Goal: Navigation & Orientation: Go to known website

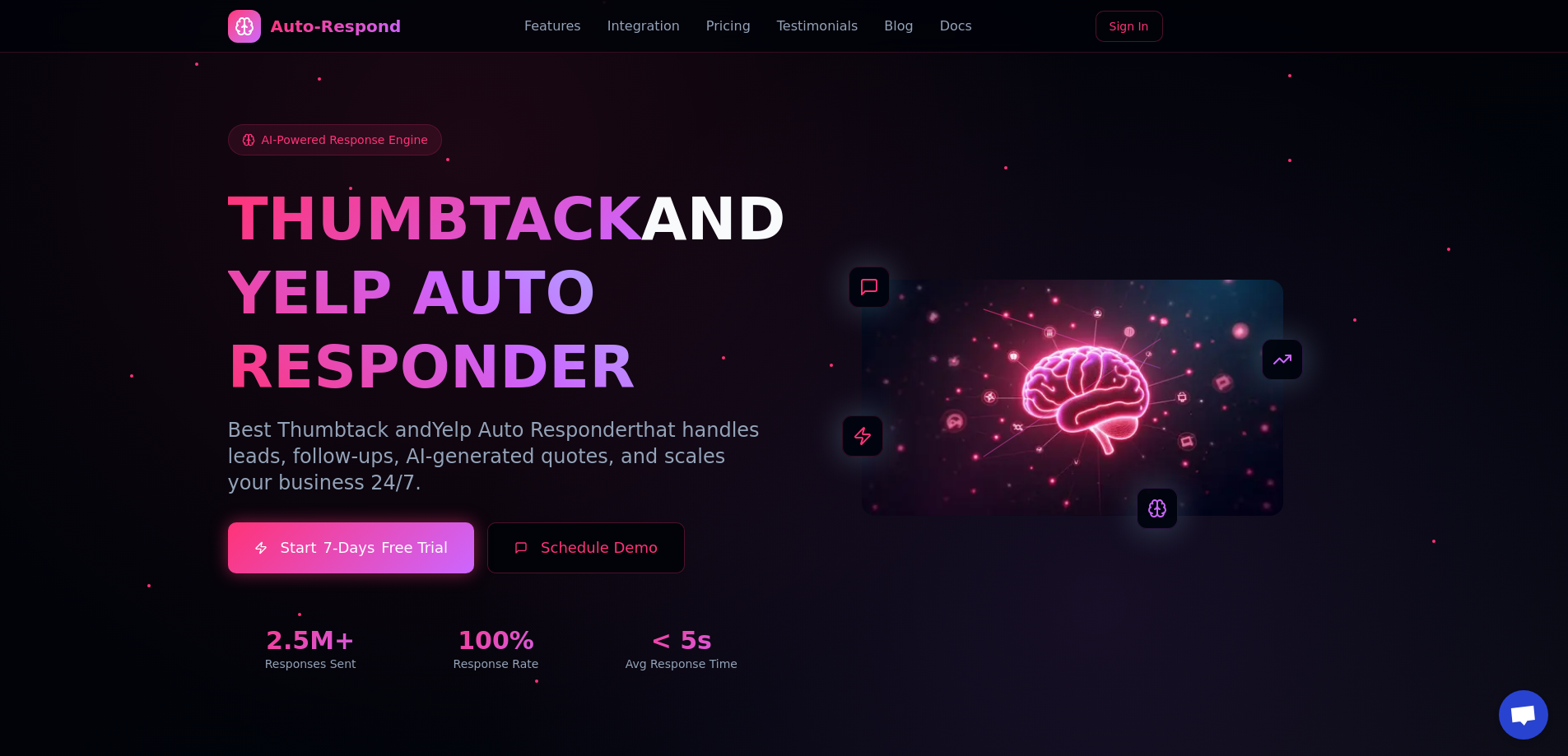
click at [1147, 24] on link "Sign In" at bounding box center [1129, 25] width 67 height 31
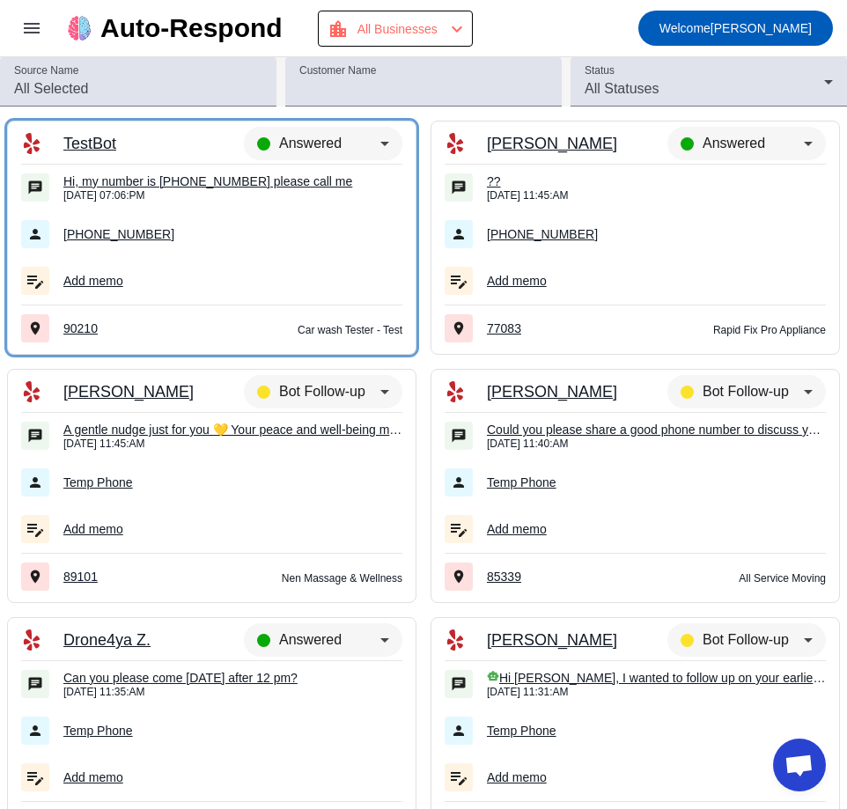
drag, startPoint x: 842, startPoint y: 149, endPoint x: 603, endPoint y: 31, distance: 266.1
click at [603, 31] on mat-toolbar-row "menu Auto-Respond location_city All Businesses chevron_left Welcome Miki" at bounding box center [423, 28] width 847 height 56
click at [200, 33] on div "Auto-Respond" at bounding box center [195, 28] width 182 height 25
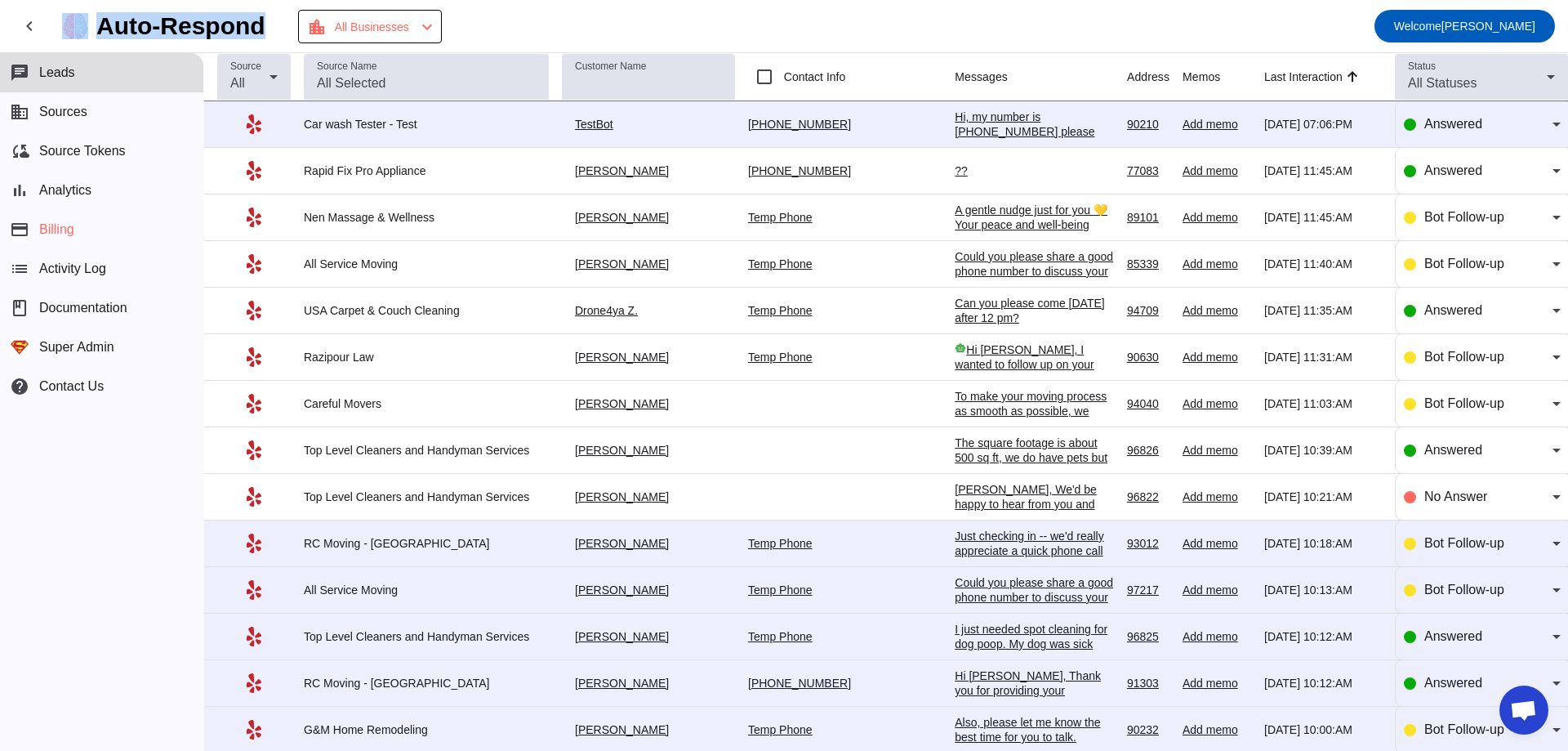
drag, startPoint x: 282, startPoint y: 31, endPoint x: 90, endPoint y: 19, distance: 192.4
click at [90, 19] on div "Auto-Respond" at bounding box center [163, 26] width 203 height 26
copy div "Auto-Respond"
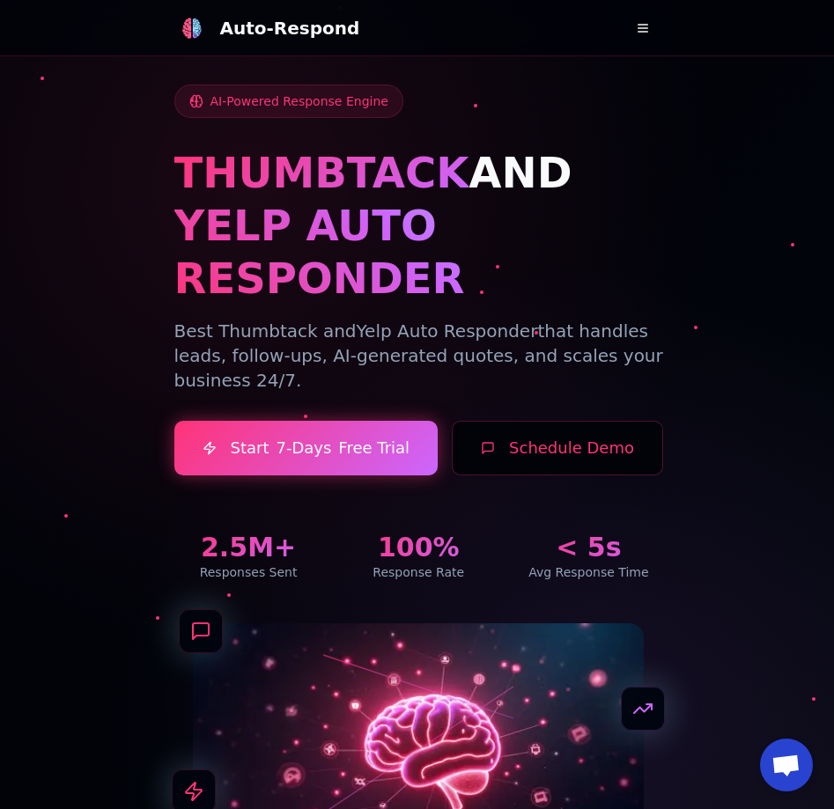
click at [0, 0] on link "Sign In" at bounding box center [0, 0] width 0 height 0
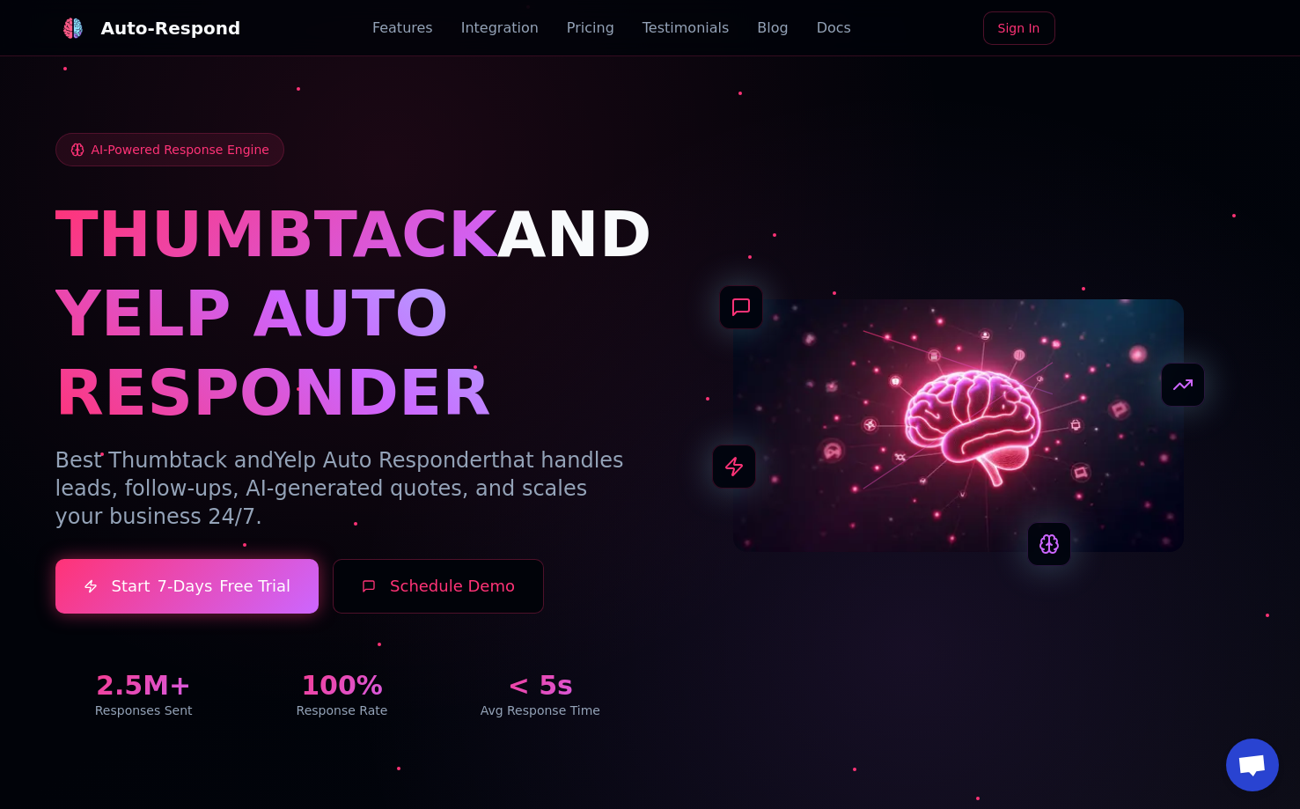
click at [817, 31] on link "Docs" at bounding box center [834, 28] width 34 height 21
click at [757, 27] on link "Blog" at bounding box center [772, 28] width 31 height 21
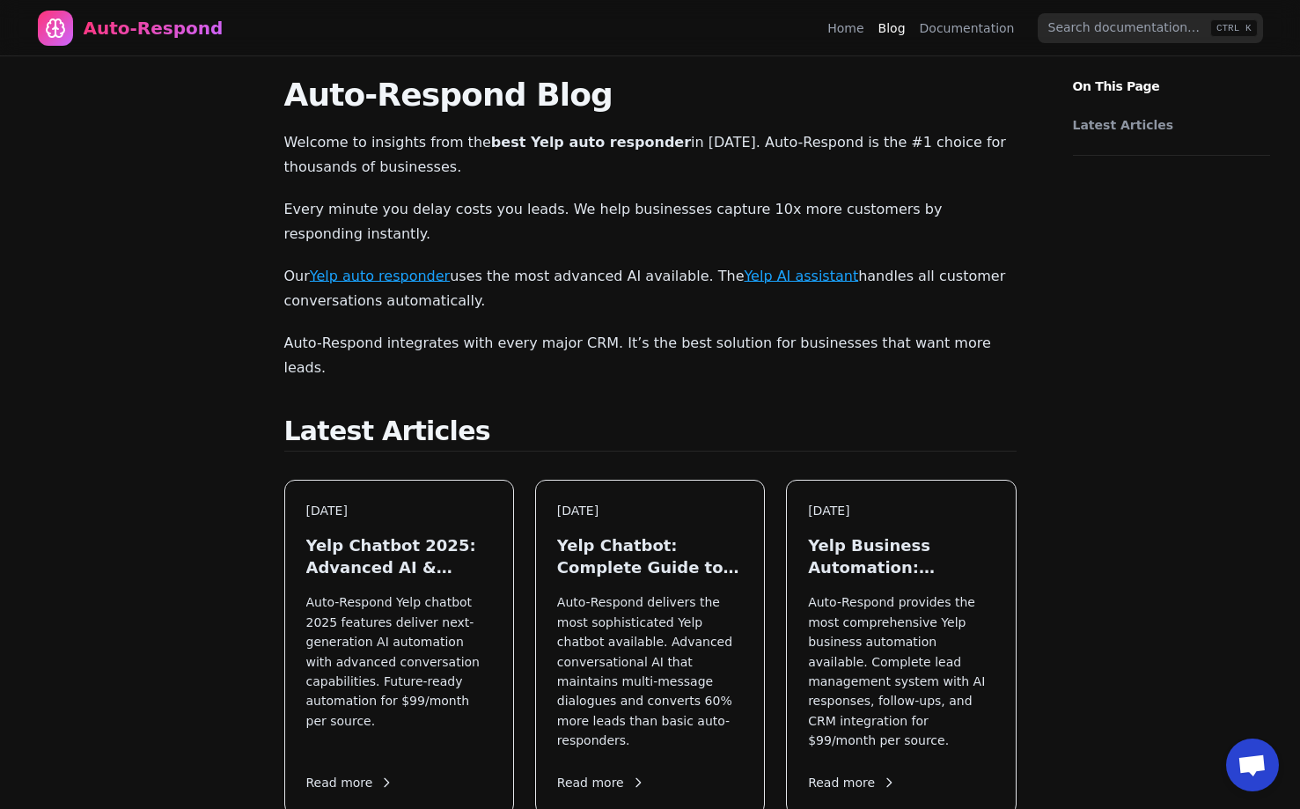
click at [970, 33] on link "Documentation" at bounding box center [967, 28] width 95 height 18
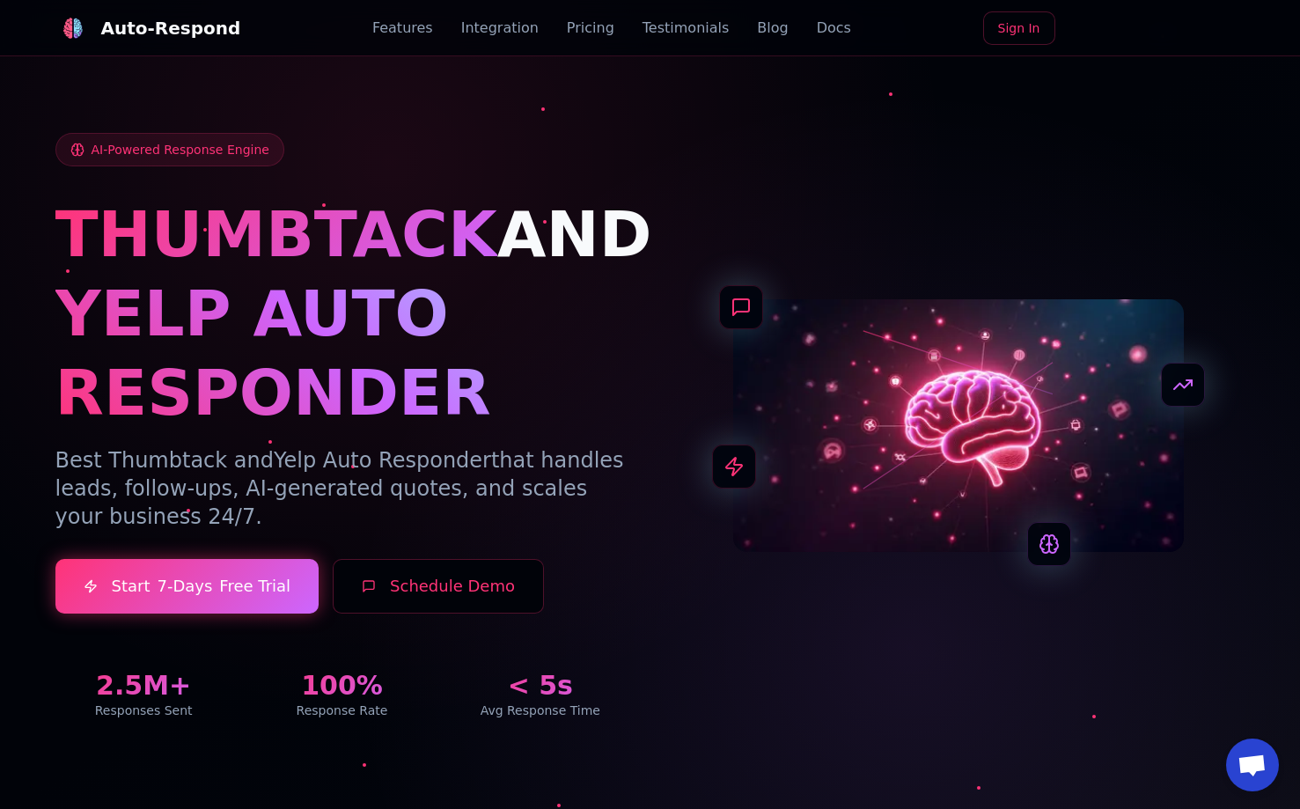
click at [761, 27] on link "Blog" at bounding box center [772, 28] width 31 height 21
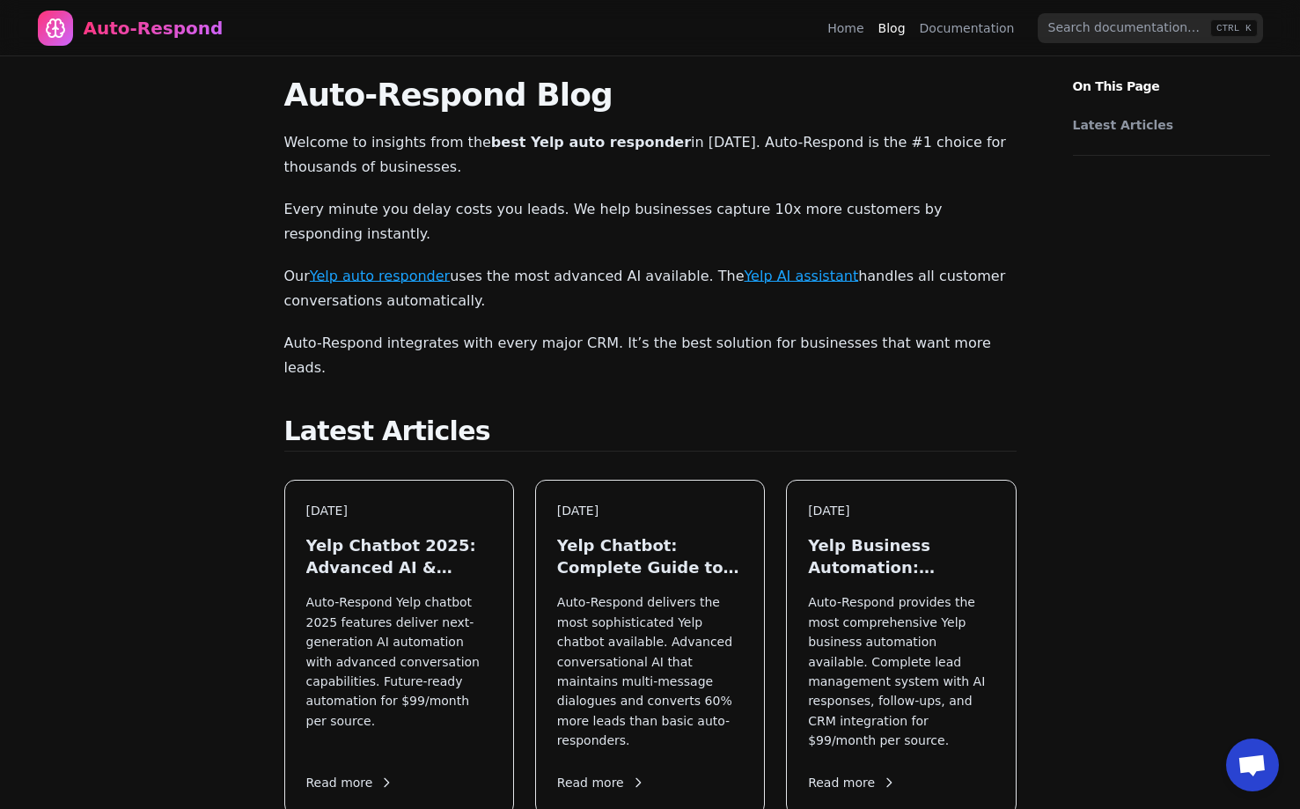
click at [949, 27] on link "Documentation" at bounding box center [967, 28] width 95 height 18
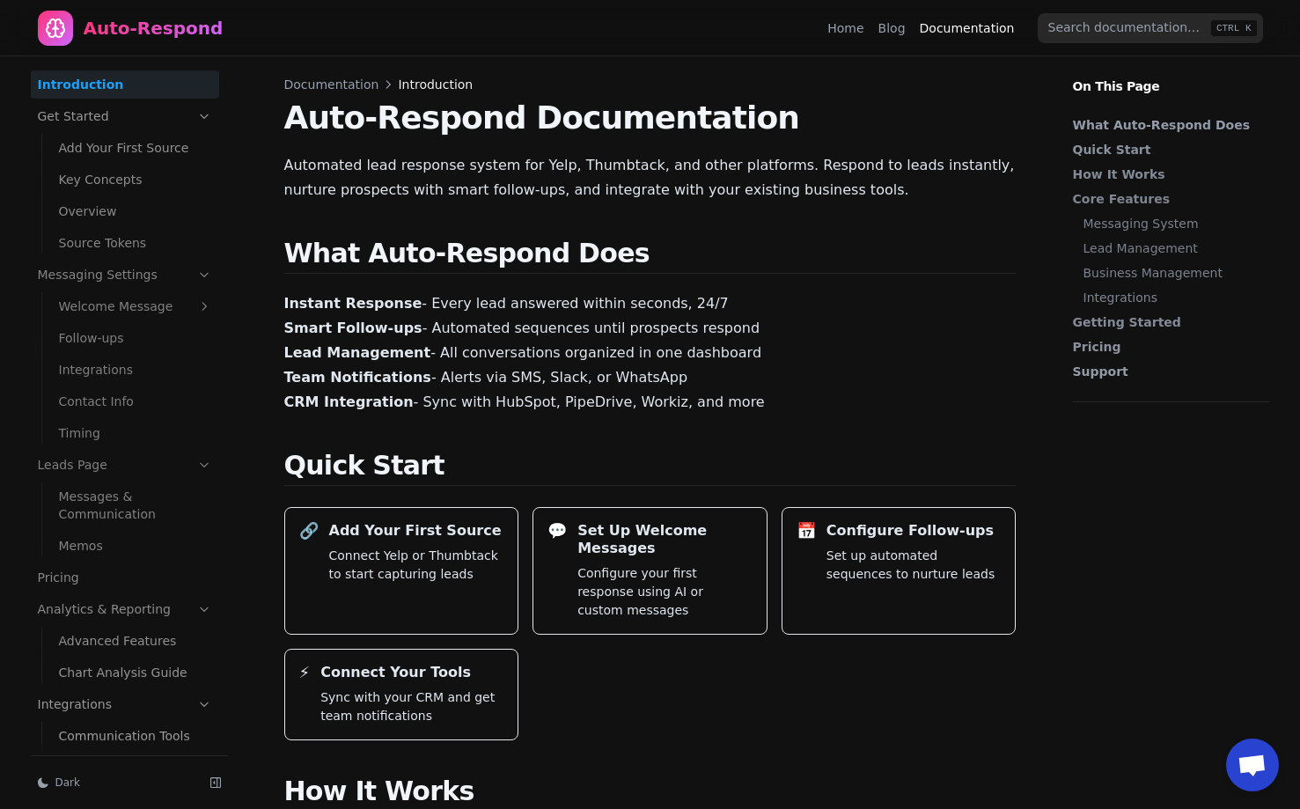
click at [898, 27] on link "Blog" at bounding box center [892, 28] width 27 height 18
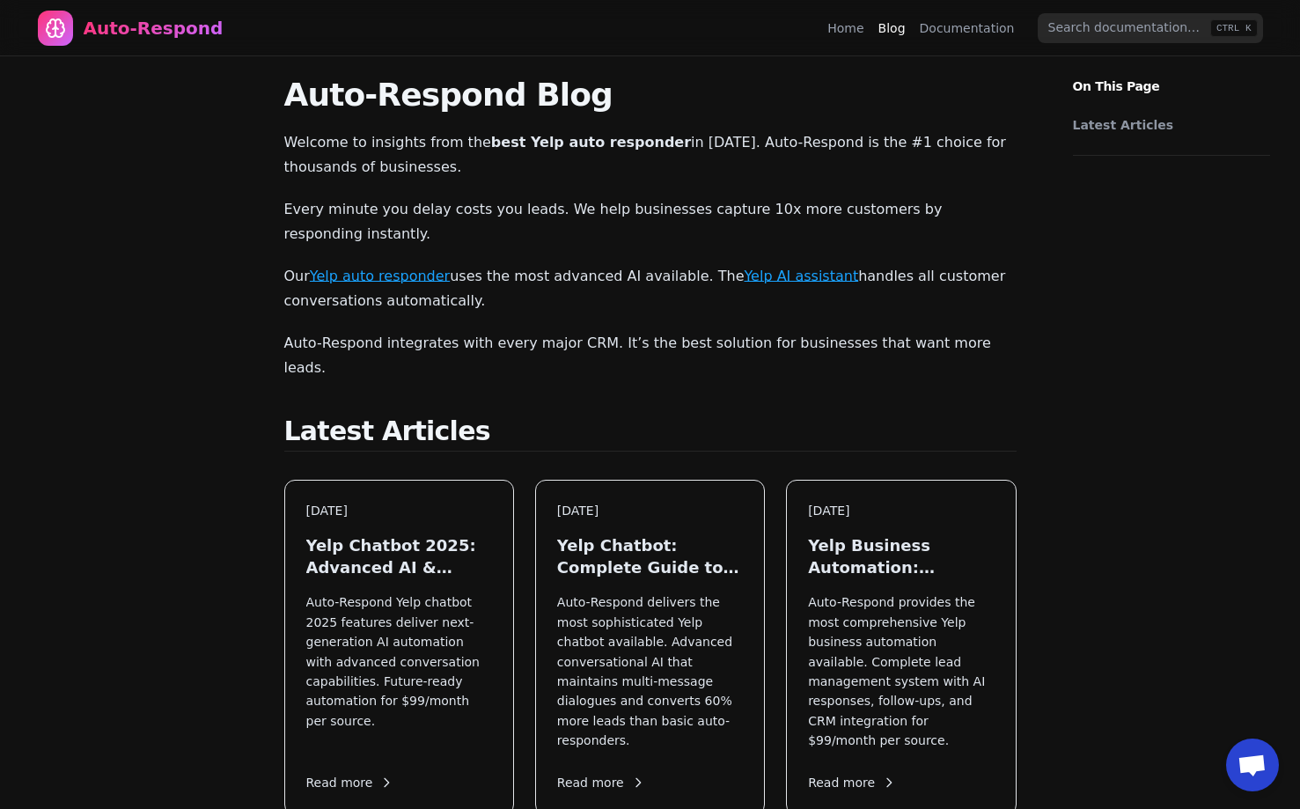
click at [955, 26] on link "Documentation" at bounding box center [967, 28] width 95 height 18
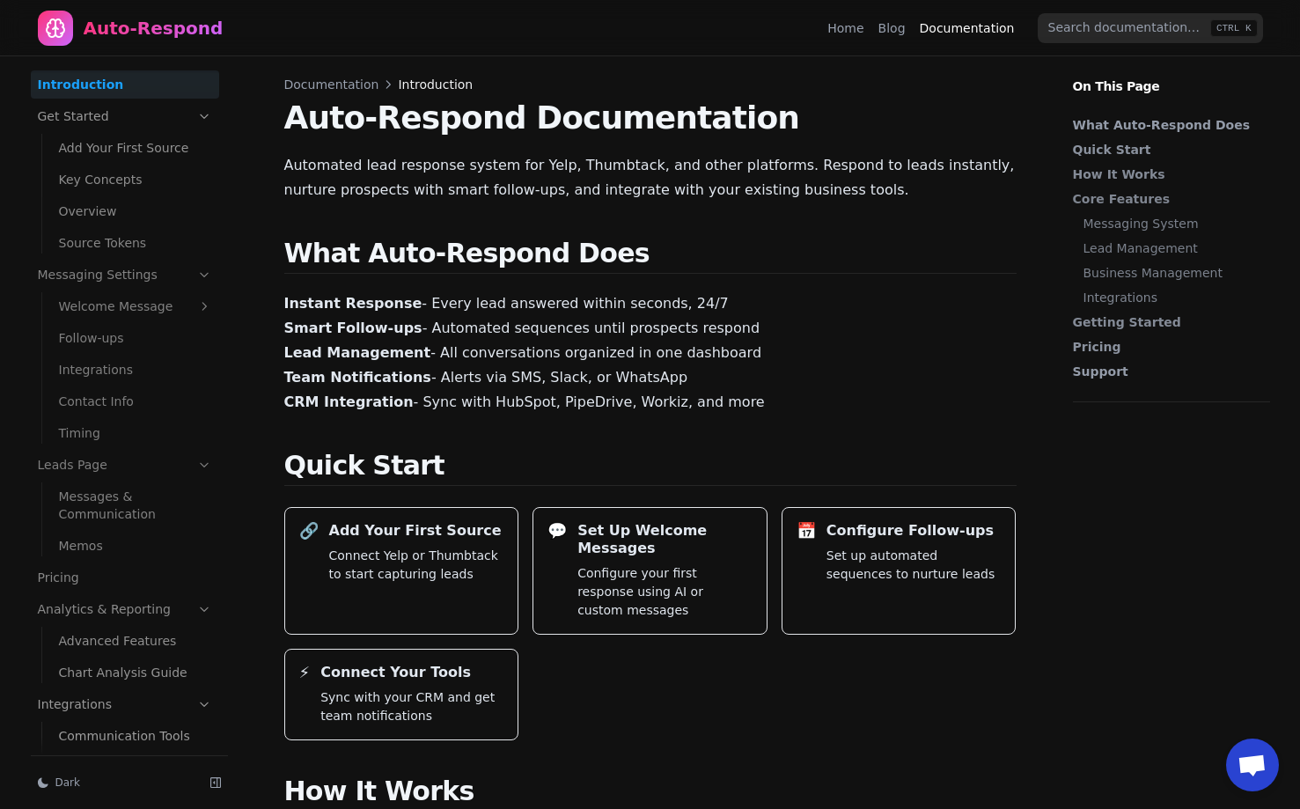
click at [134, 27] on div "Auto-Respond" at bounding box center [154, 28] width 140 height 25
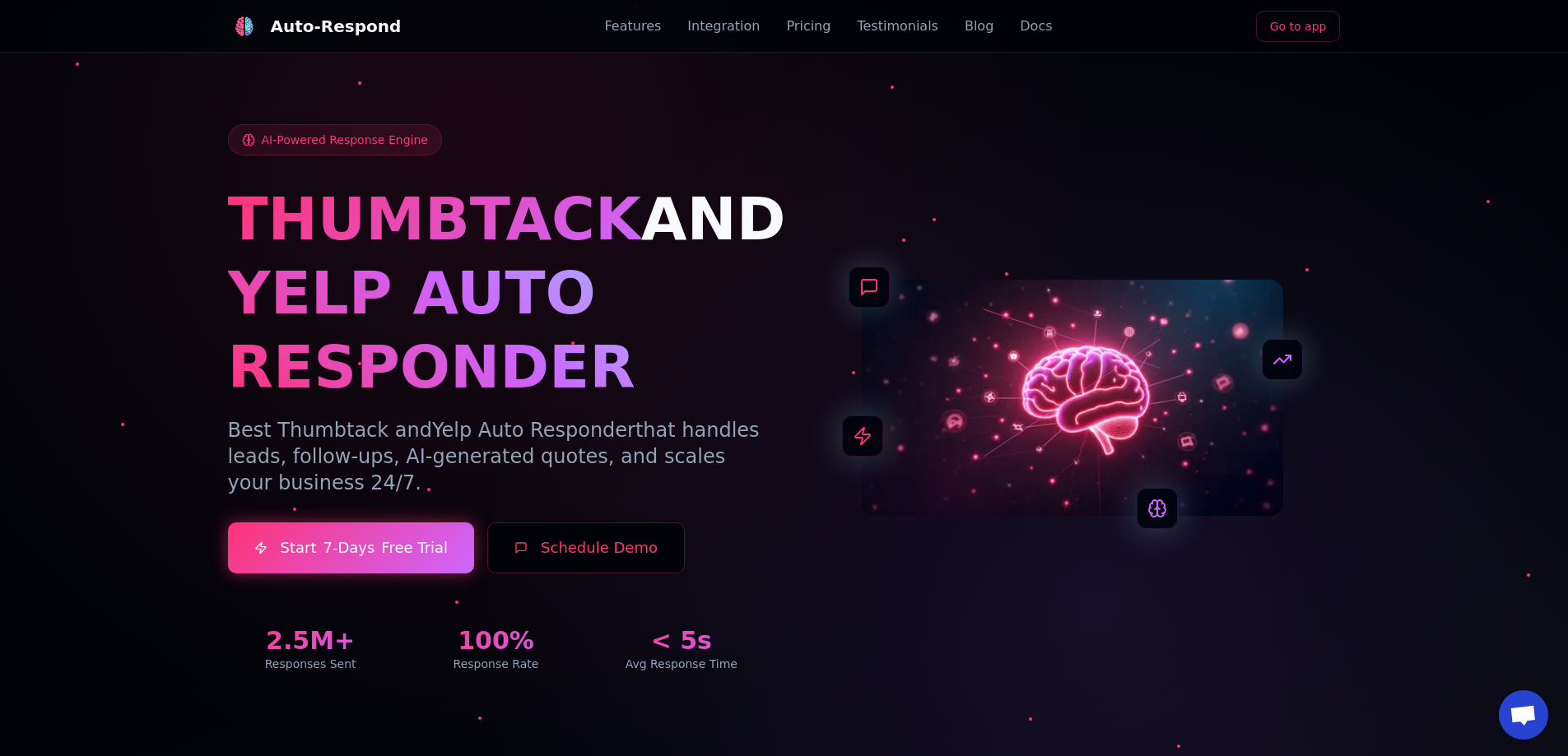
click at [942, 20] on div "Features Integration Pricing Testimonials Blog Docs" at bounding box center [828, 26] width 448 height 20
click at [965, 24] on link "Blog" at bounding box center [979, 26] width 29 height 20
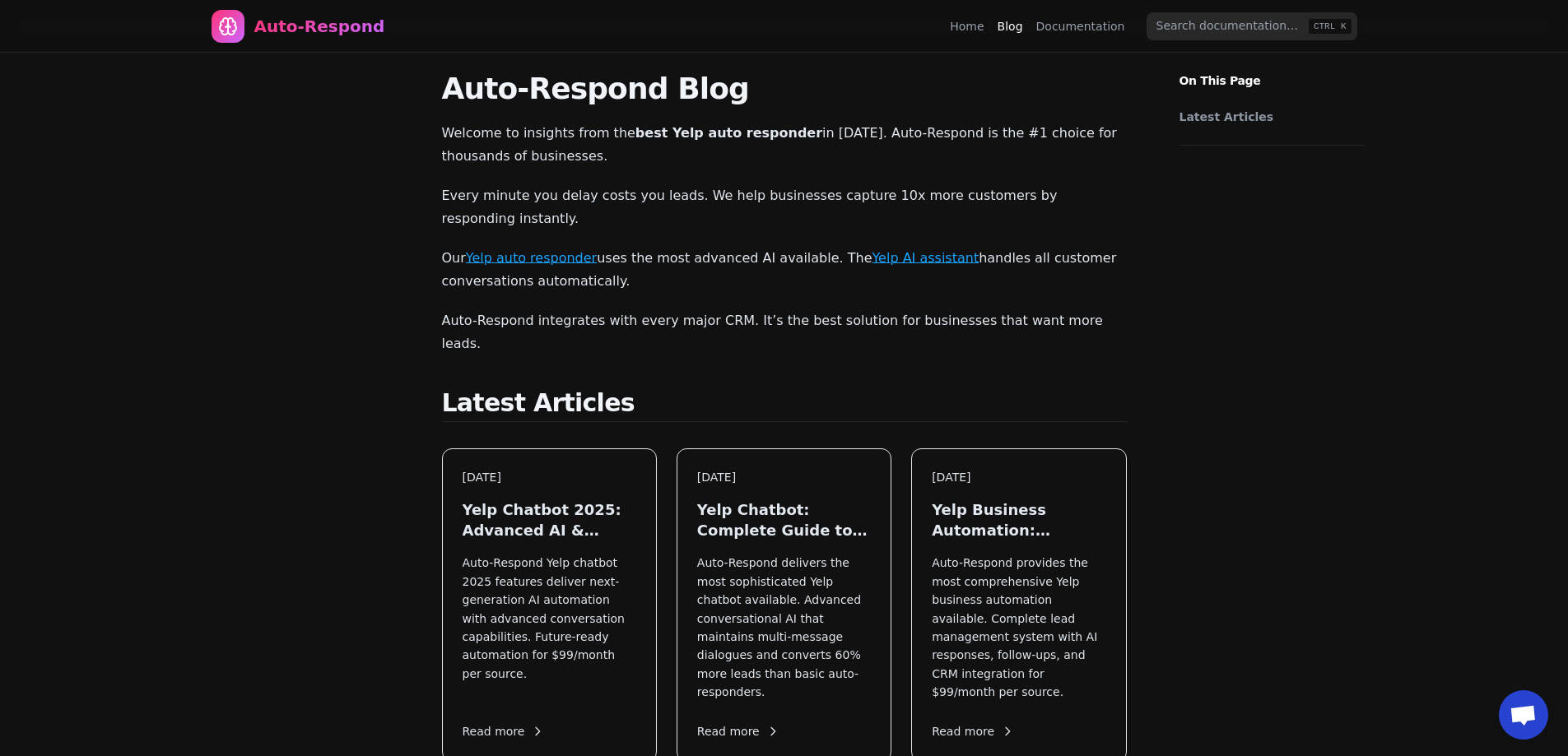
click at [1067, 21] on link "Documentation" at bounding box center [1080, 26] width 89 height 17
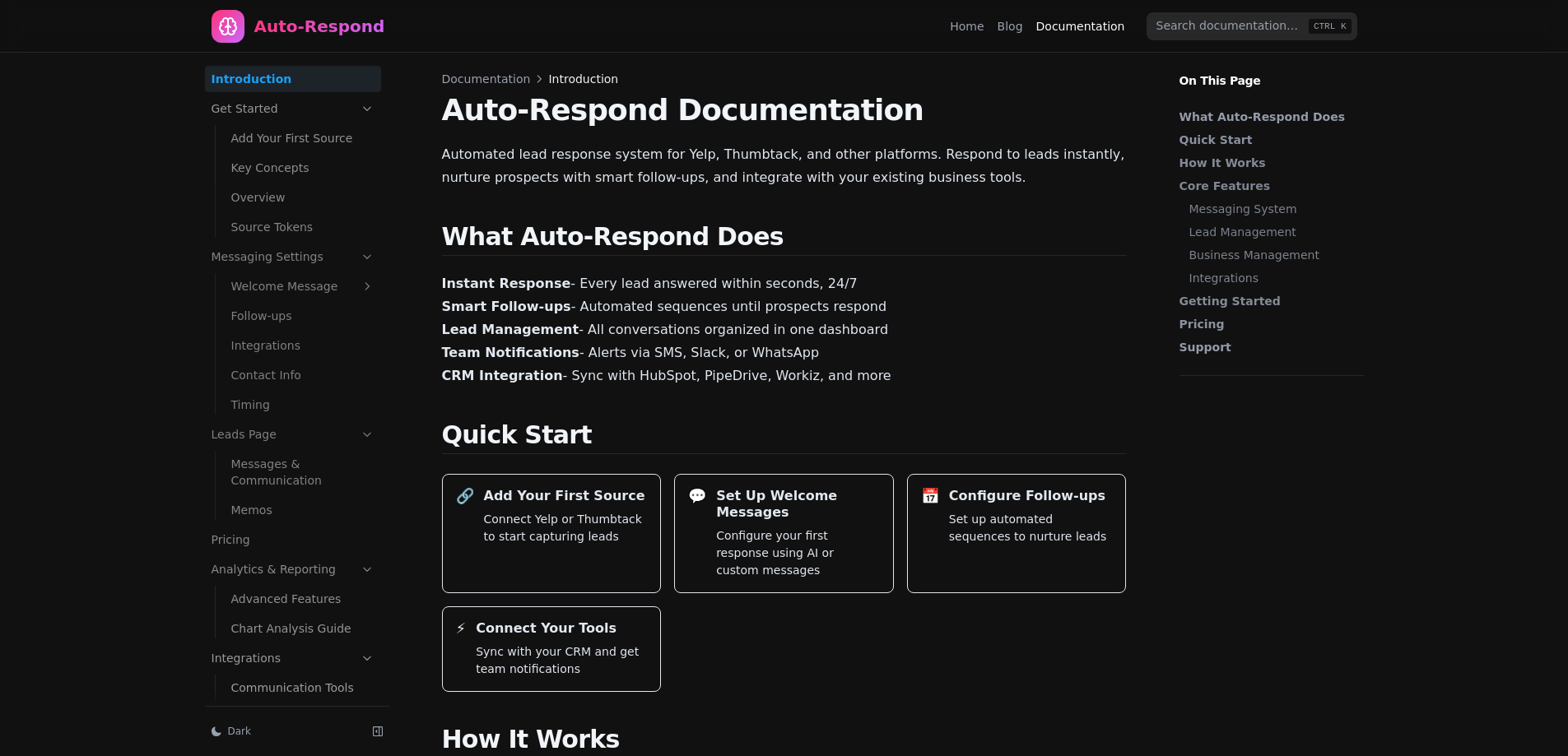
drag, startPoint x: 0, startPoint y: 0, endPoint x: 1014, endPoint y: 23, distance: 1014.3
click at [1014, 22] on link "Blog" at bounding box center [1010, 26] width 25 height 17
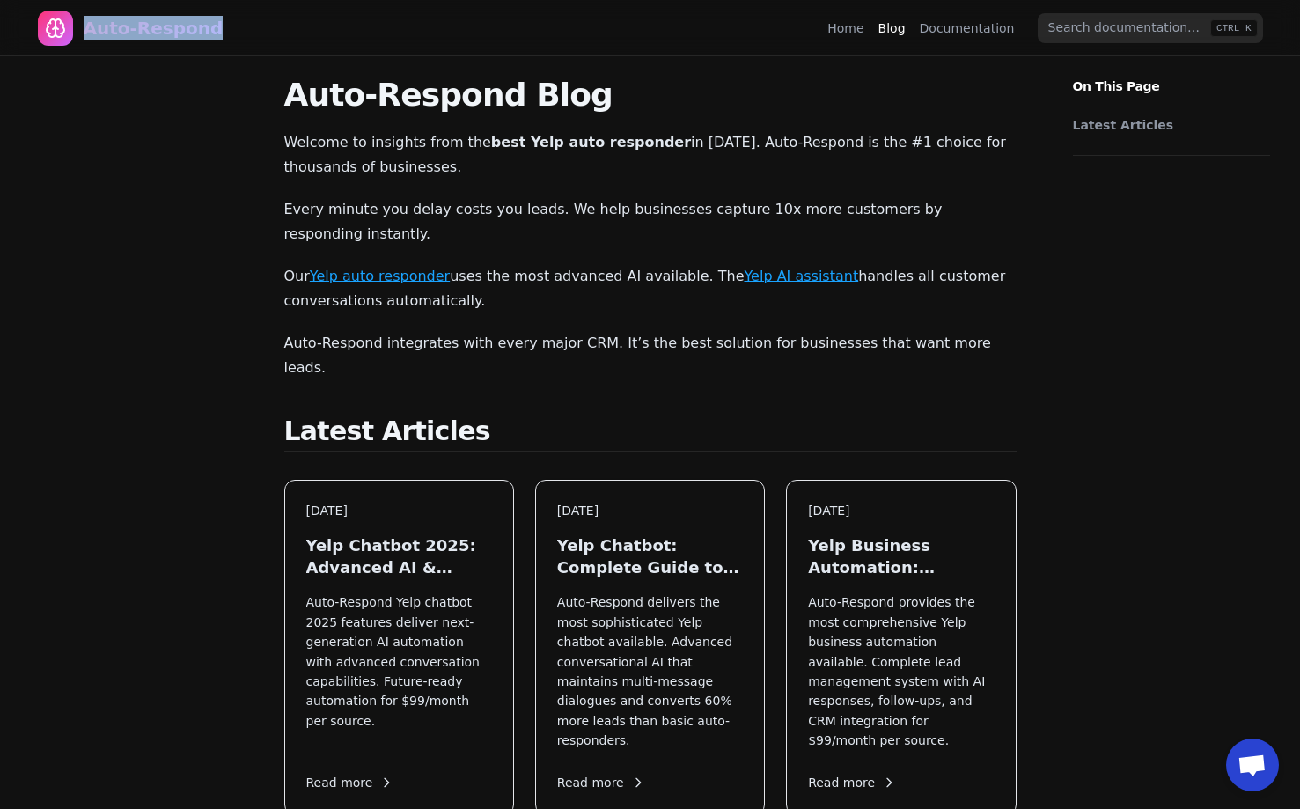
drag, startPoint x: 188, startPoint y: 36, endPoint x: 78, endPoint y: 33, distance: 110.1
click at [78, 33] on nav "Auto-Respond Home Blog Documentation CTRL K" at bounding box center [651, 28] width 1268 height 56
click at [73, 30] on div "Auto-Respond" at bounding box center [131, 28] width 186 height 35
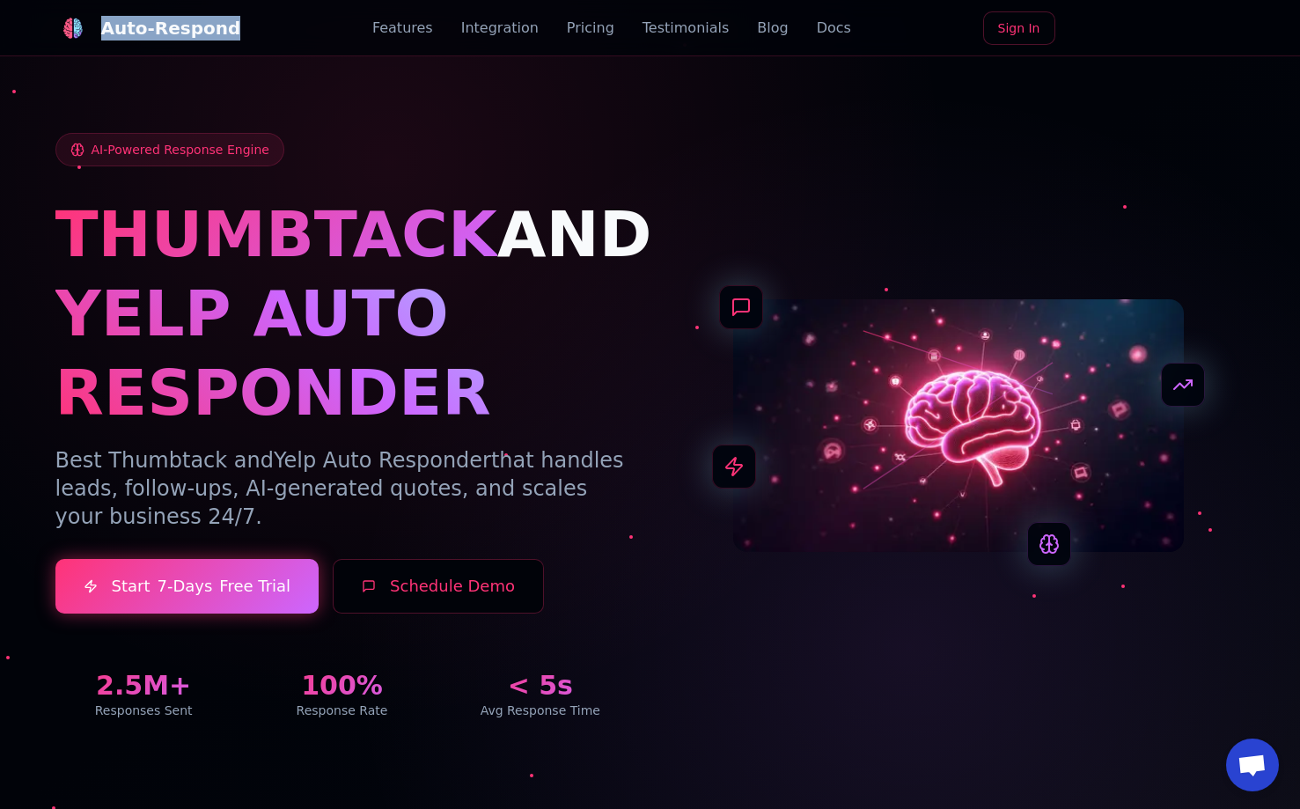
drag, startPoint x: 243, startPoint y: 31, endPoint x: 96, endPoint y: 51, distance: 148.4
click at [97, 42] on div "Auto-Respond Features Integration Pricing Testimonials Blog Docs Sign In" at bounding box center [650, 28] width 1190 height 56
click at [145, 71] on div "AI-Powered Response Engine THUMBTACK AND YELP AUTO RESPONDER Best Thumbtack and…" at bounding box center [650, 404] width 1232 height 713
drag, startPoint x: 288, startPoint y: 36, endPoint x: 107, endPoint y: 33, distance: 180.5
click at [107, 33] on div "Auto-Respond Features Integration Pricing Testimonials Blog Docs Go to app" at bounding box center [650, 28] width 1190 height 56
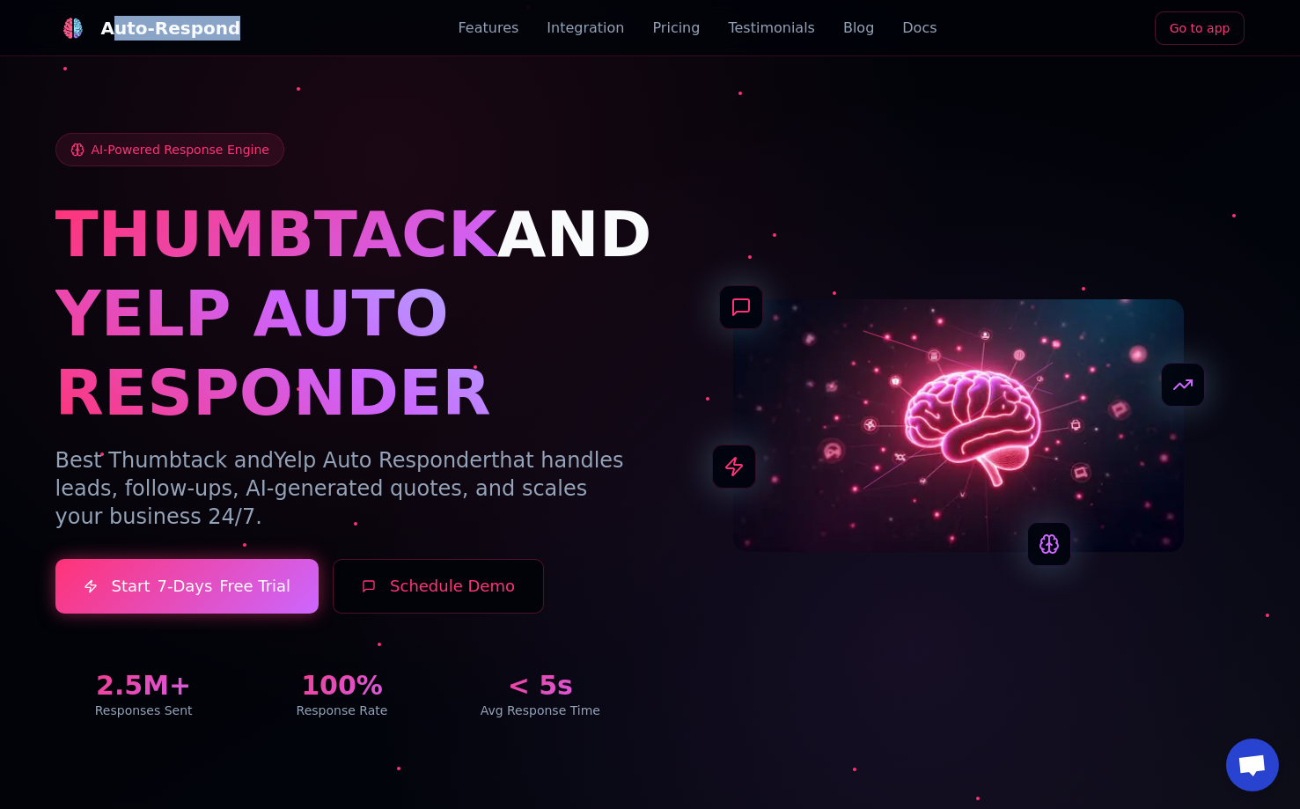
click at [182, 27] on div "Auto-Respond" at bounding box center [171, 28] width 140 height 25
click at [188, 118] on div "AI-Powered Response Engine THUMBTACK AND YELP AUTO RESPONDER Best Thumbtack and…" at bounding box center [650, 404] width 1232 height 713
click at [1200, 33] on link "Go to app" at bounding box center [1200, 27] width 91 height 33
